Goal: Information Seeking & Learning: Check status

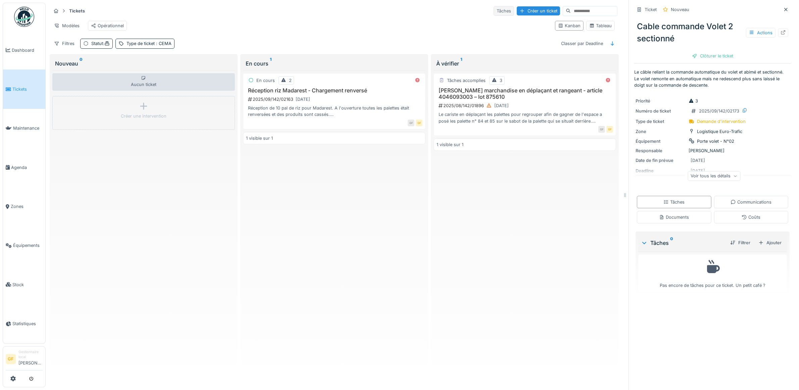
click at [494, 9] on div "Tâches" at bounding box center [504, 11] width 20 height 10
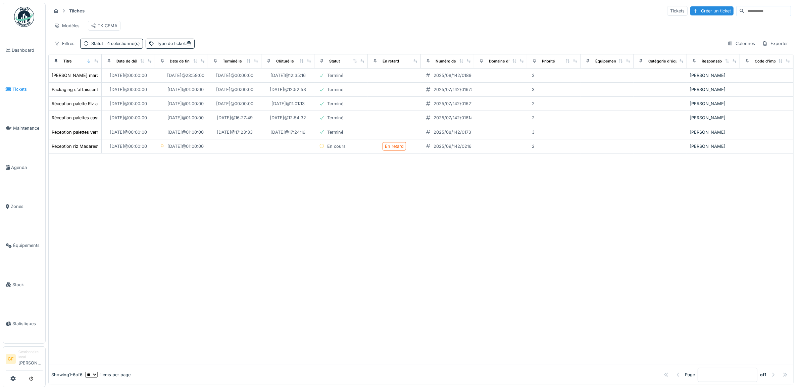
click at [19, 87] on span "Tickets" at bounding box center [27, 89] width 30 height 6
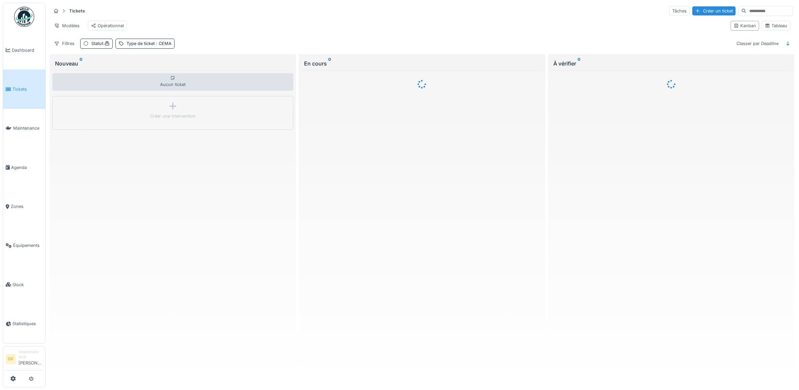
click at [24, 124] on div at bounding box center [399, 195] width 799 height 390
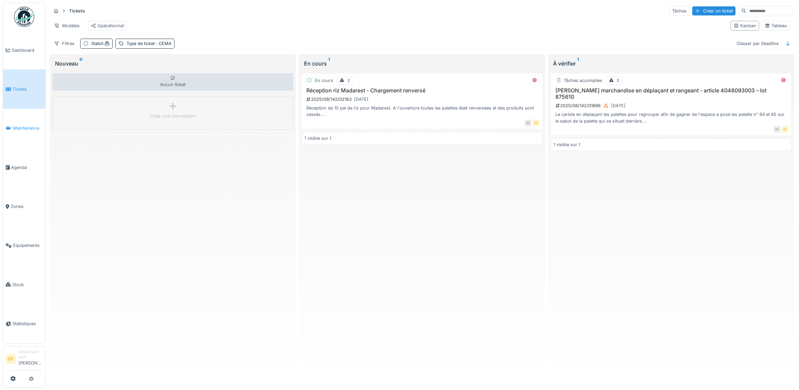
click at [22, 128] on span "Maintenance" at bounding box center [28, 128] width 30 height 6
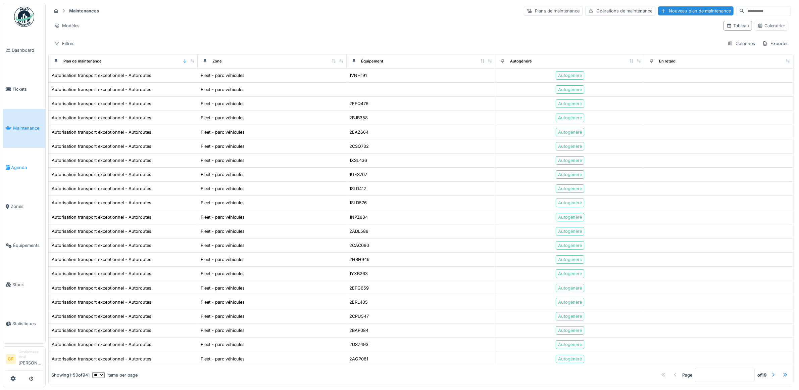
click at [20, 169] on link "Agenda" at bounding box center [24, 167] width 42 height 39
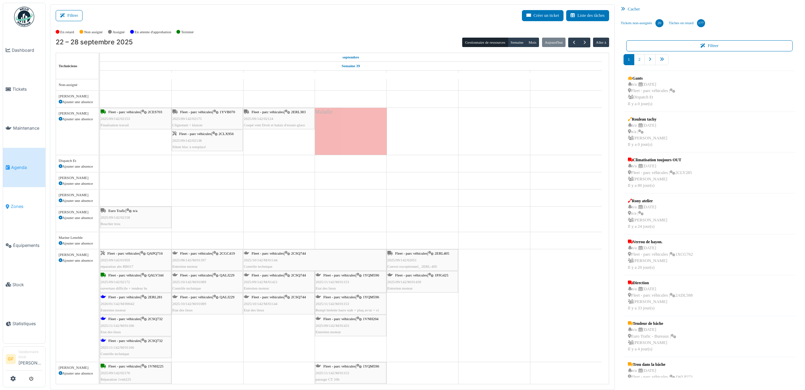
click at [17, 206] on link "Zones" at bounding box center [24, 206] width 42 height 39
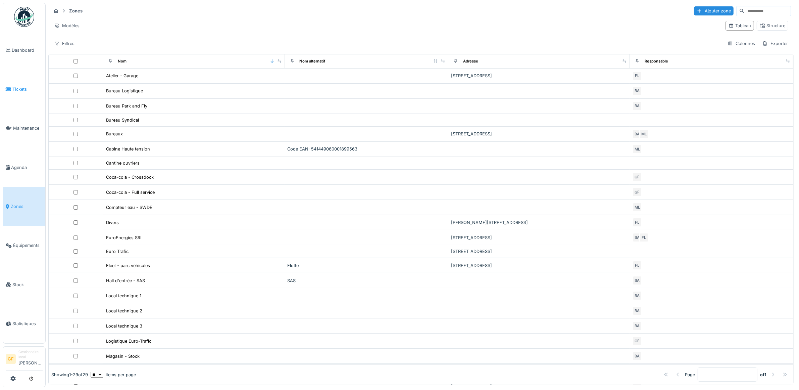
click at [22, 92] on link "Tickets" at bounding box center [24, 88] width 42 height 39
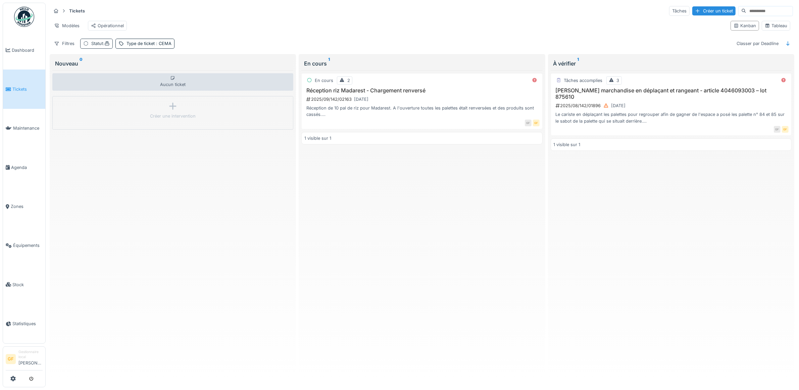
click at [88, 46] on icon at bounding box center [85, 43] width 5 height 4
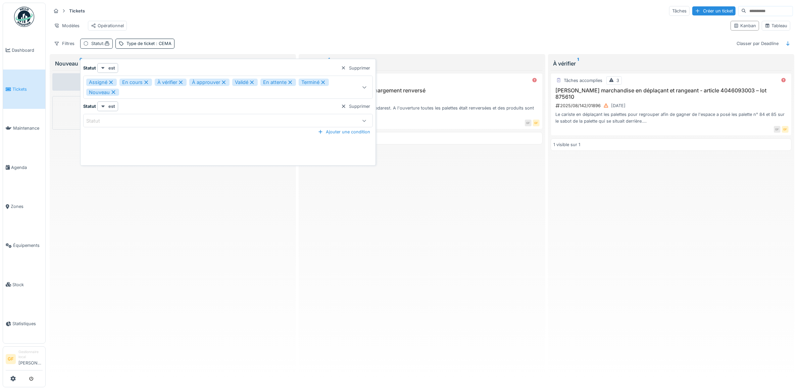
click at [88, 46] on icon at bounding box center [85, 43] width 5 height 4
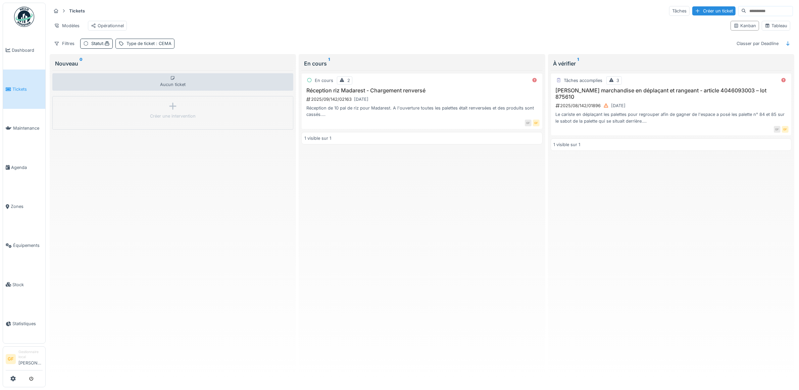
click at [131, 47] on div "Type de ticket : CEMA" at bounding box center [149, 43] width 45 height 6
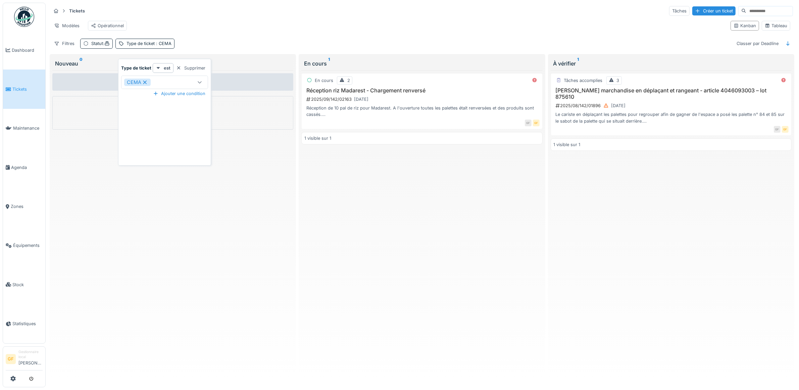
click at [202, 84] on div at bounding box center [200, 82] width 16 height 13
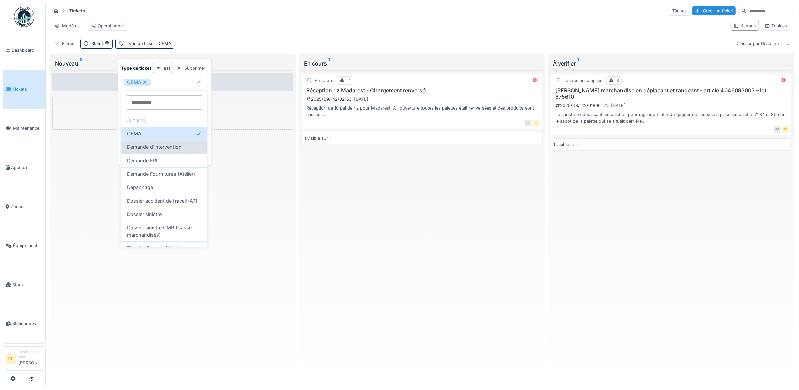
click at [176, 149] on span "Demande d'intervention" at bounding box center [154, 146] width 55 height 7
type input "********"
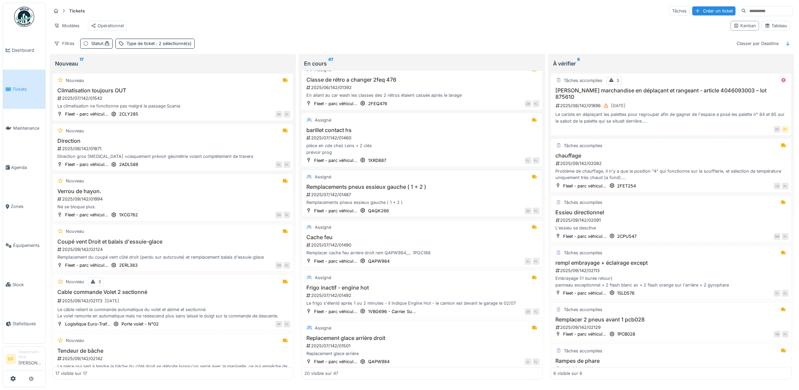
scroll to position [336, 0]
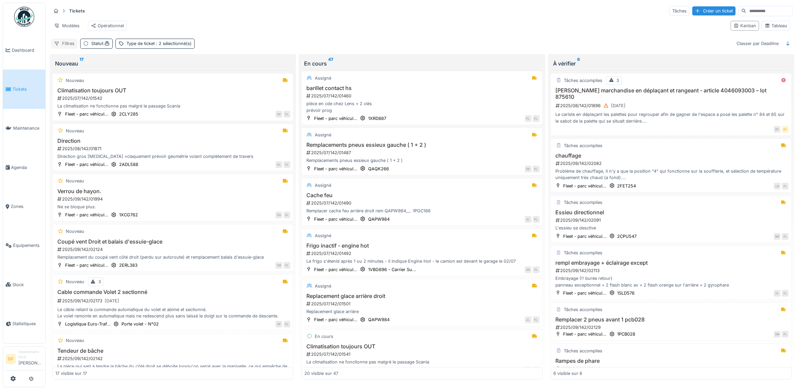
click at [66, 48] on div "Filtres" at bounding box center [64, 44] width 27 height 10
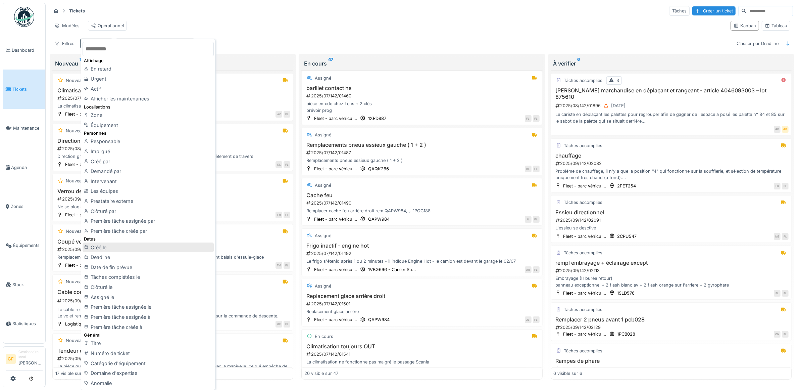
click at [133, 247] on div "Créé le" at bounding box center [148, 247] width 131 height 10
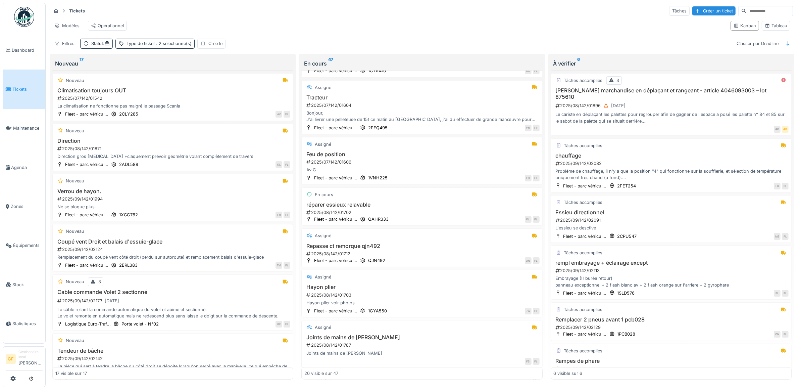
scroll to position [719, 0]
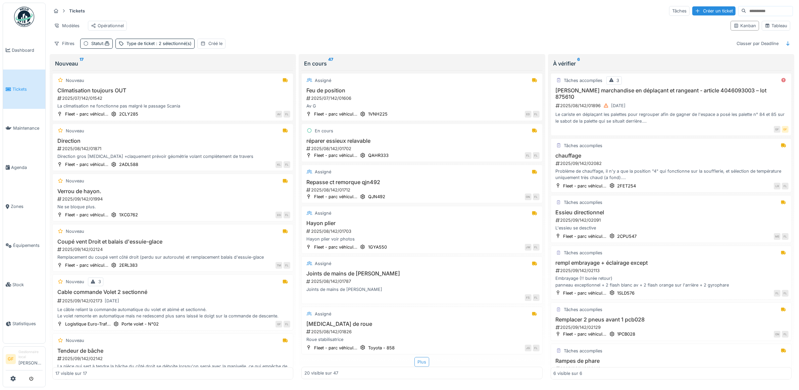
click at [419, 361] on div "Plus" at bounding box center [421, 362] width 15 height 10
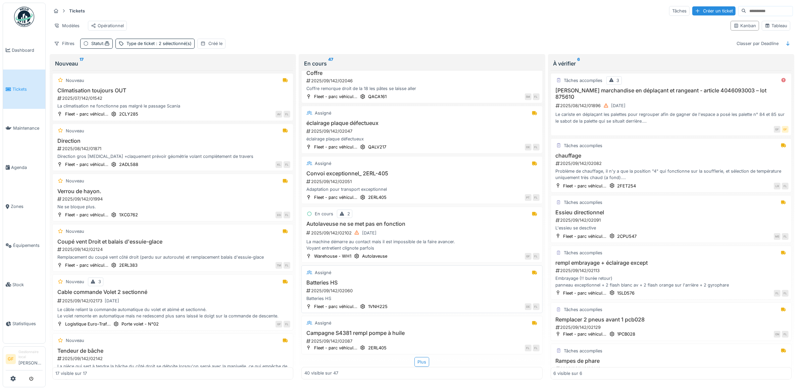
scroll to position [1705, 0]
click at [419, 357] on div "Plus" at bounding box center [421, 362] width 15 height 10
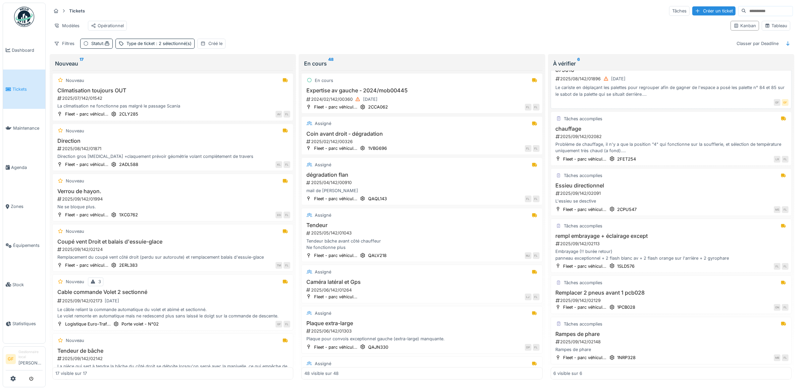
scroll to position [0, 0]
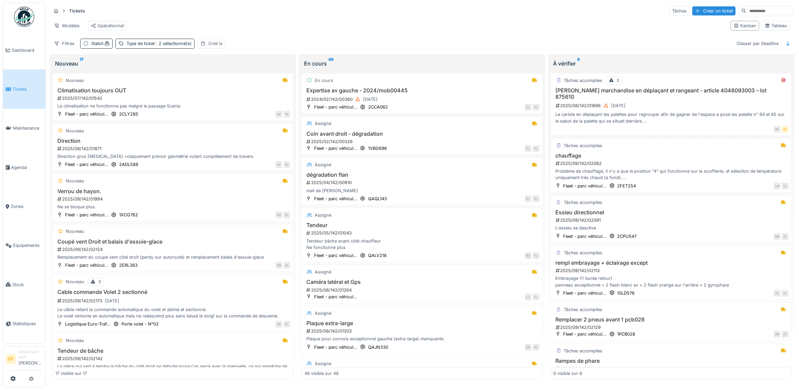
click at [222, 46] on div "Créé le" at bounding box center [215, 43] width 14 height 6
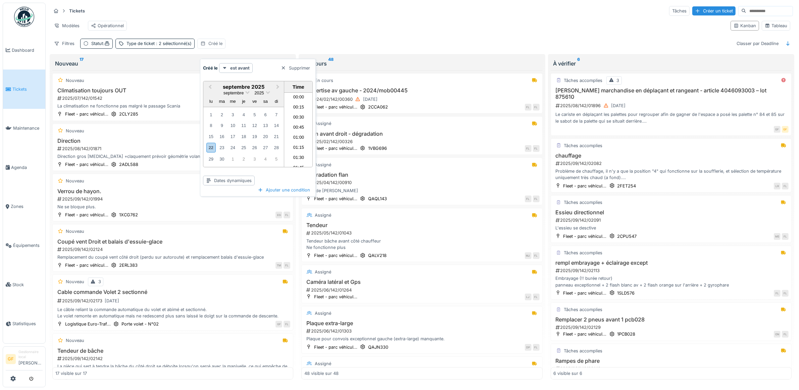
scroll to position [592, 0]
click at [210, 145] on div "22" at bounding box center [210, 148] width 9 height 10
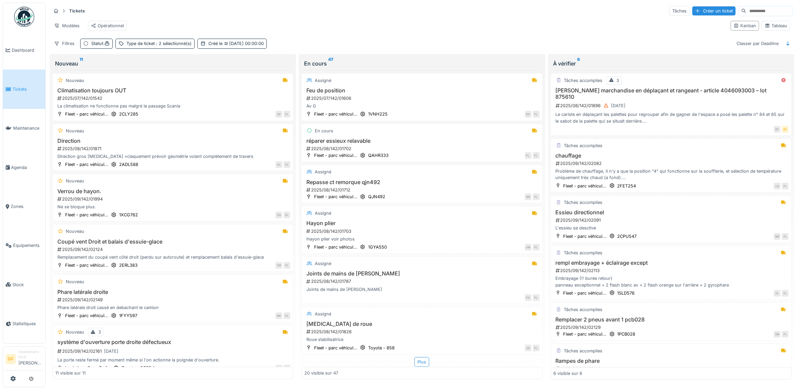
scroll to position [719, 0]
click at [358, 369] on div "20 visible sur 47" at bounding box center [421, 372] width 241 height 12
click at [419, 358] on div "Plus" at bounding box center [421, 362] width 15 height 10
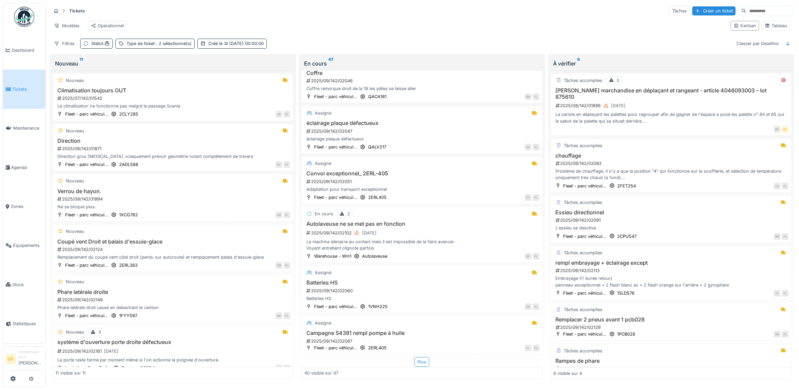
scroll to position [1705, 0]
click at [67, 48] on div "Filtres" at bounding box center [64, 44] width 27 height 10
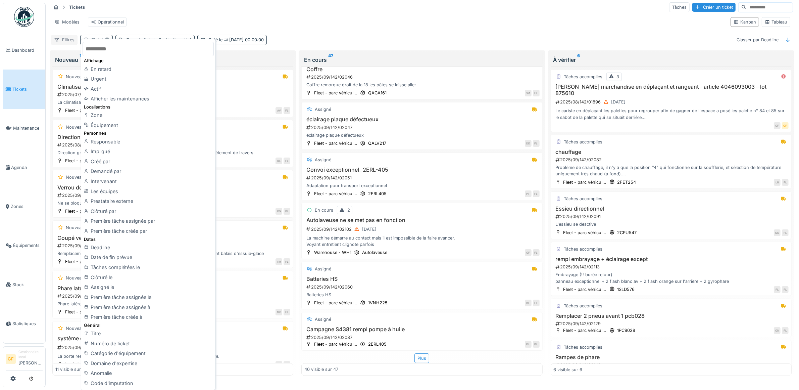
click at [67, 45] on div "Filtres" at bounding box center [64, 40] width 27 height 10
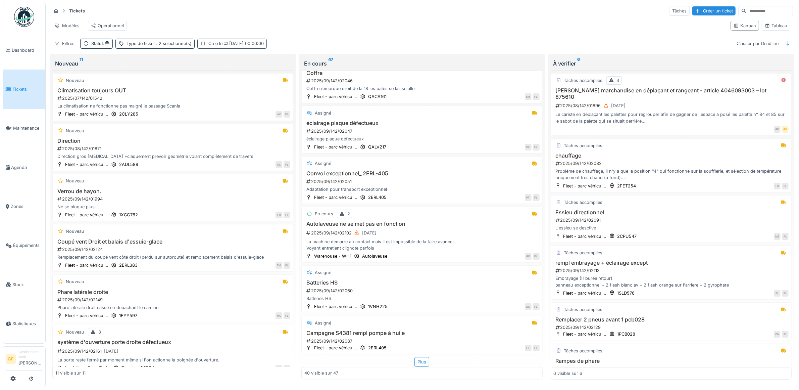
click at [210, 48] on div "Créé le 22/09/2025 00:00:00" at bounding box center [231, 44] width 69 height 10
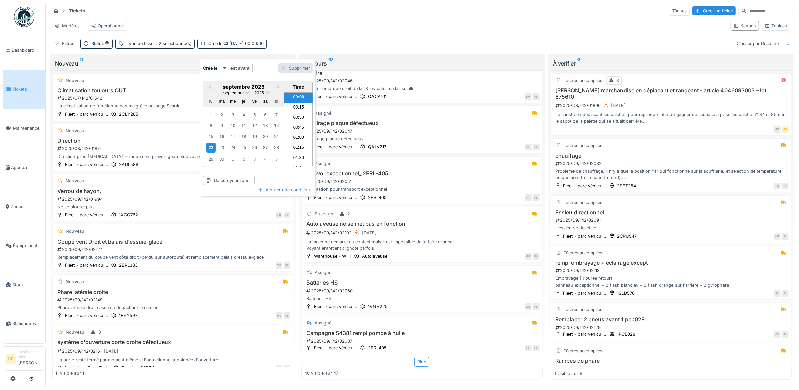
click at [291, 64] on div "Supprimer" at bounding box center [295, 67] width 35 height 9
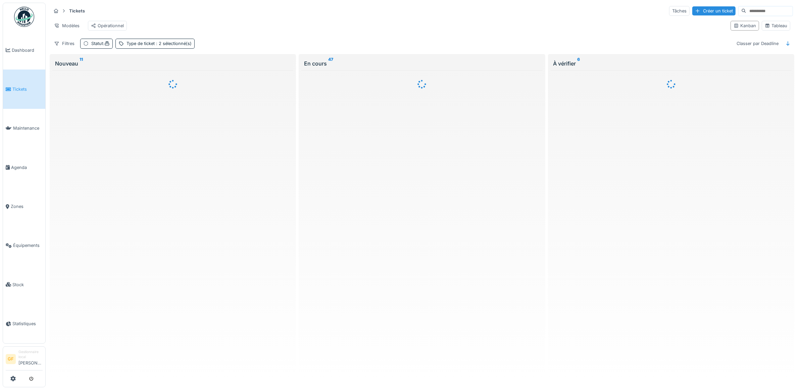
scroll to position [0, 0]
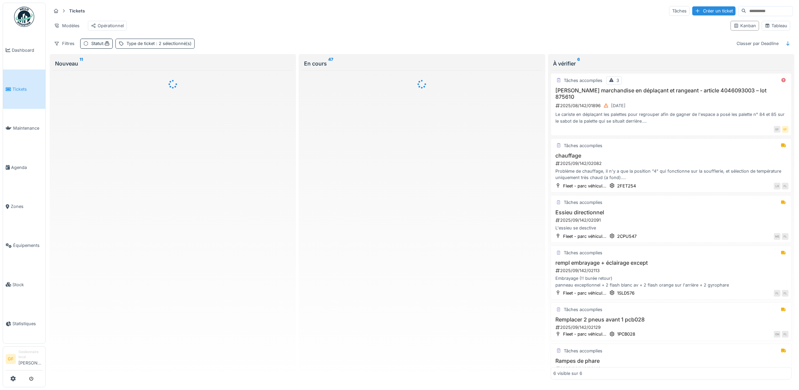
click at [166, 46] on span ": 2 sélectionné(s)" at bounding box center [173, 43] width 37 height 5
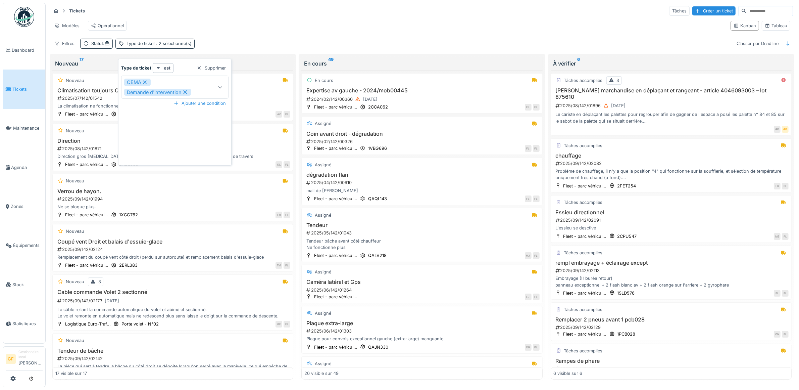
click at [185, 90] on icon at bounding box center [185, 92] width 6 height 5
type input "****"
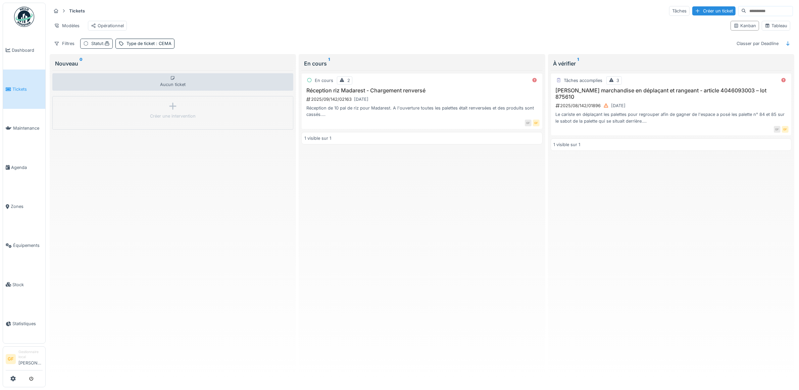
click at [104, 46] on span ":" at bounding box center [106, 43] width 7 height 5
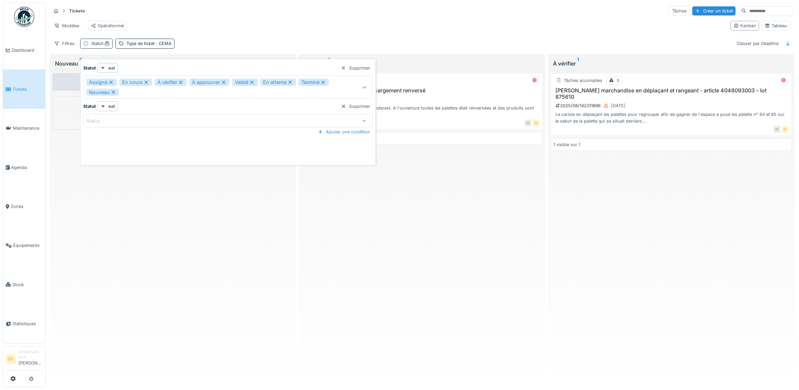
click at [104, 46] on span ":" at bounding box center [106, 43] width 7 height 5
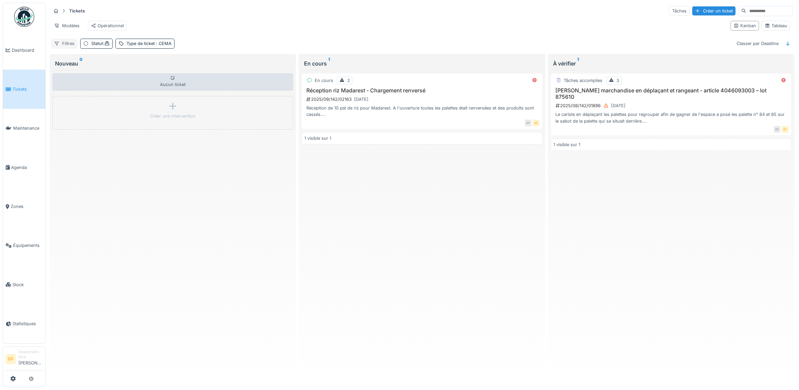
click at [62, 47] on div "Filtres" at bounding box center [64, 44] width 27 height 10
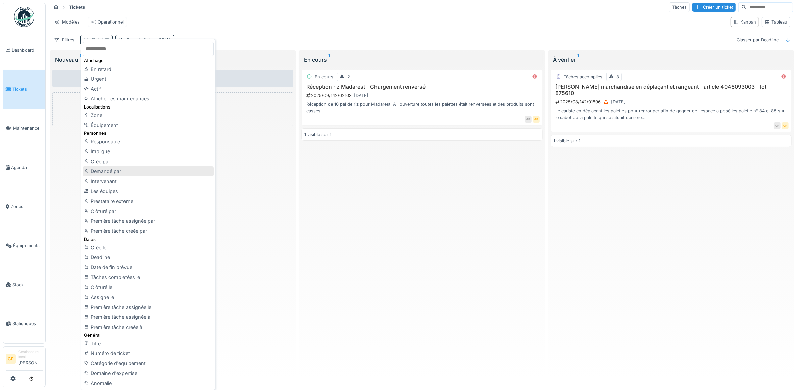
click at [167, 171] on div "Demandé par" at bounding box center [148, 171] width 131 height 10
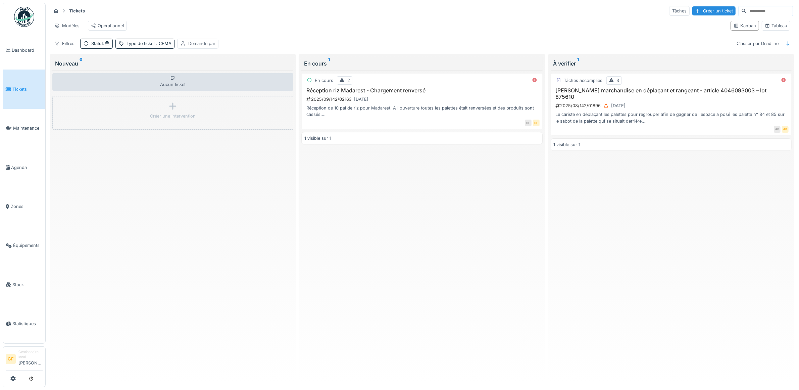
click at [210, 45] on div "Demandé par" at bounding box center [201, 43] width 27 height 6
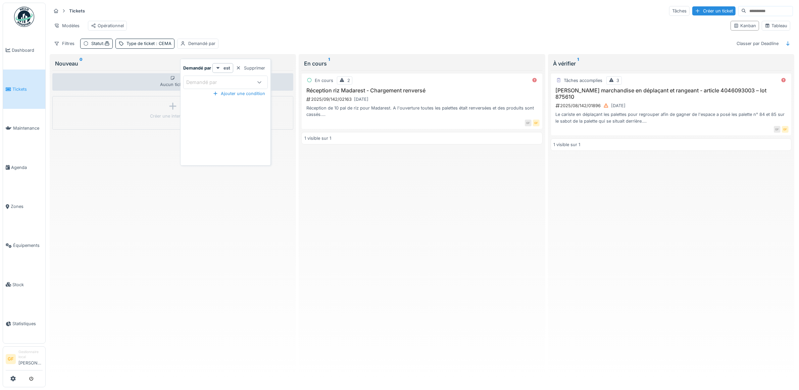
click at [259, 80] on icon at bounding box center [259, 82] width 5 height 4
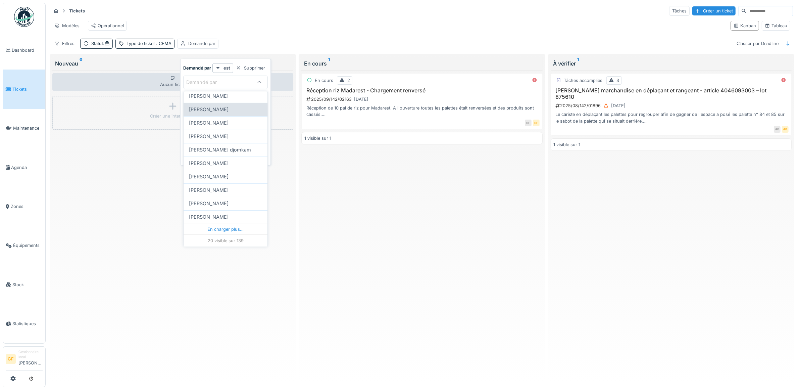
scroll to position [4, 0]
click at [233, 226] on div "En charger plus…" at bounding box center [226, 229] width 84 height 11
click at [232, 230] on div "En charger plus…" at bounding box center [226, 235] width 84 height 11
click at [217, 240] on span "[PERSON_NAME]" at bounding box center [209, 243] width 40 height 7
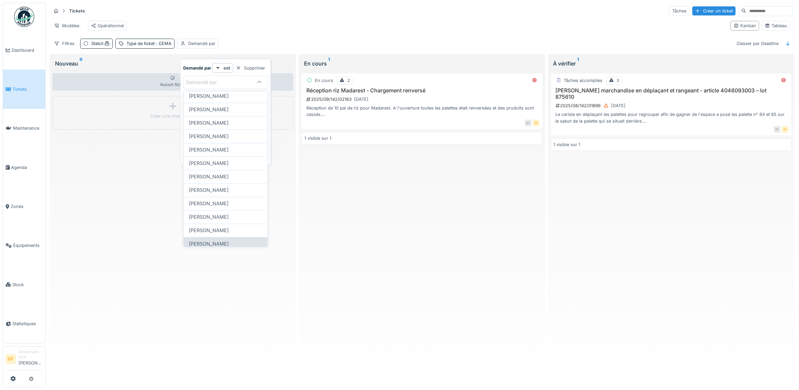
type input "****"
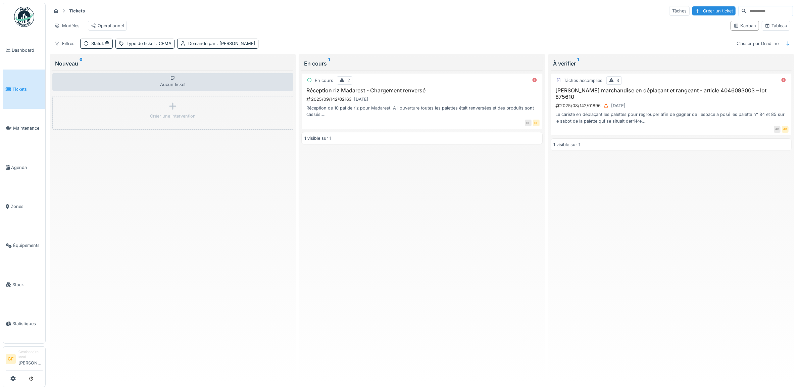
click at [380, 198] on div "En cours 2 Réception riz Madarest - Chargement renversé 2025/09/142/02163 23/09…" at bounding box center [421, 224] width 241 height 309
click at [154, 47] on div "Type de ticket : CEMA" at bounding box center [149, 43] width 45 height 6
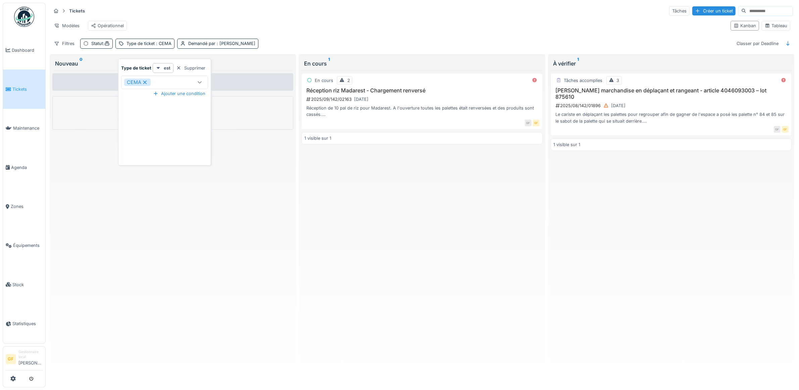
click at [199, 83] on div at bounding box center [200, 82] width 16 height 13
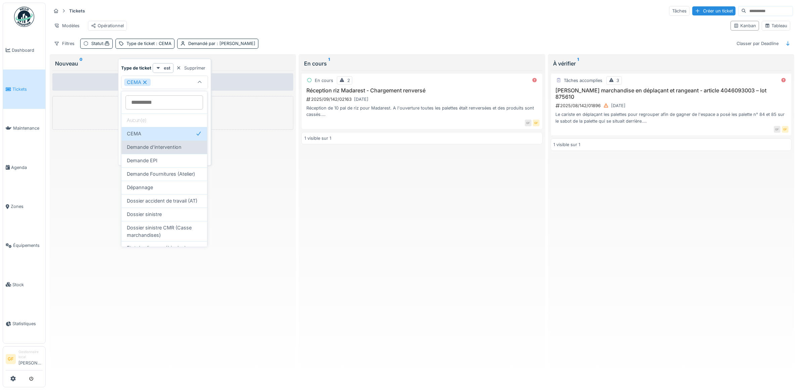
click at [163, 144] on span "Demande d'intervention" at bounding box center [154, 146] width 55 height 7
type input "********"
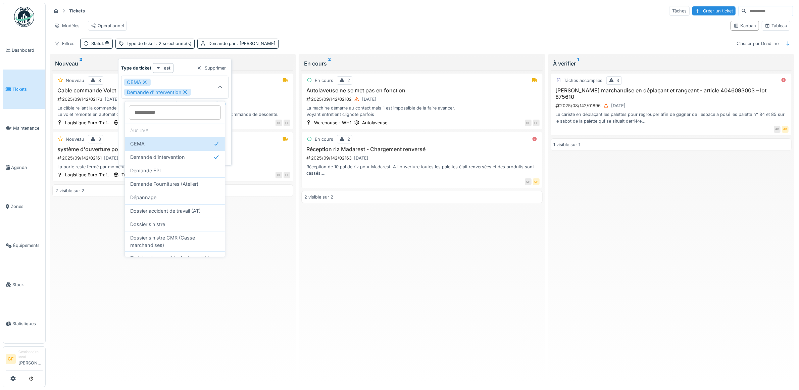
click at [354, 266] on div "En cours 2 Autolaveuse ne se met pas en fonction 2025/09/142/02102 18/09/2025 L…" at bounding box center [421, 224] width 241 height 309
